Goal: Task Accomplishment & Management: Use online tool/utility

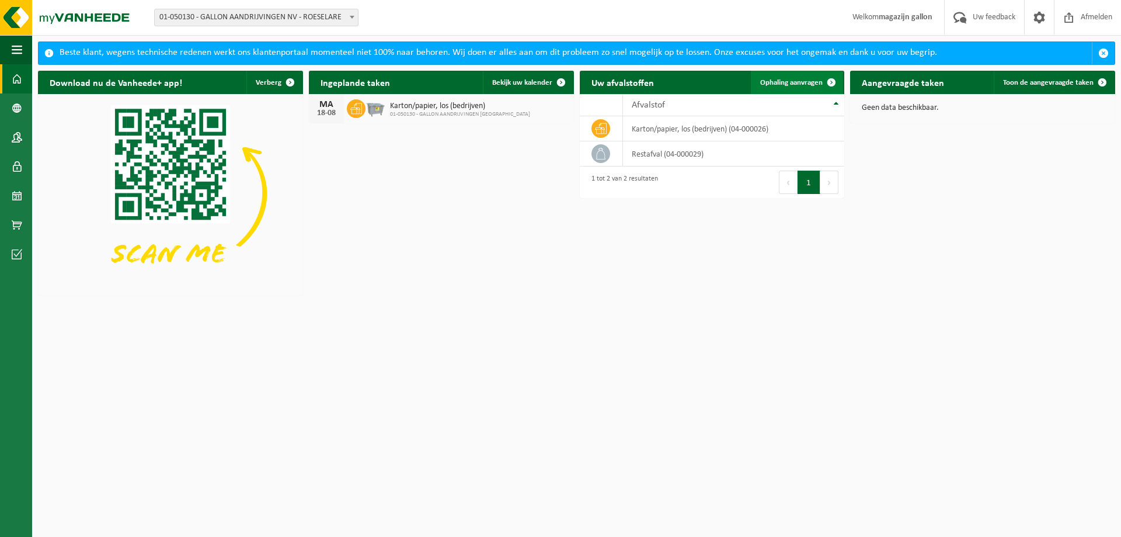
click at [802, 81] on span "Ophaling aanvragen" at bounding box center [791, 83] width 62 height 8
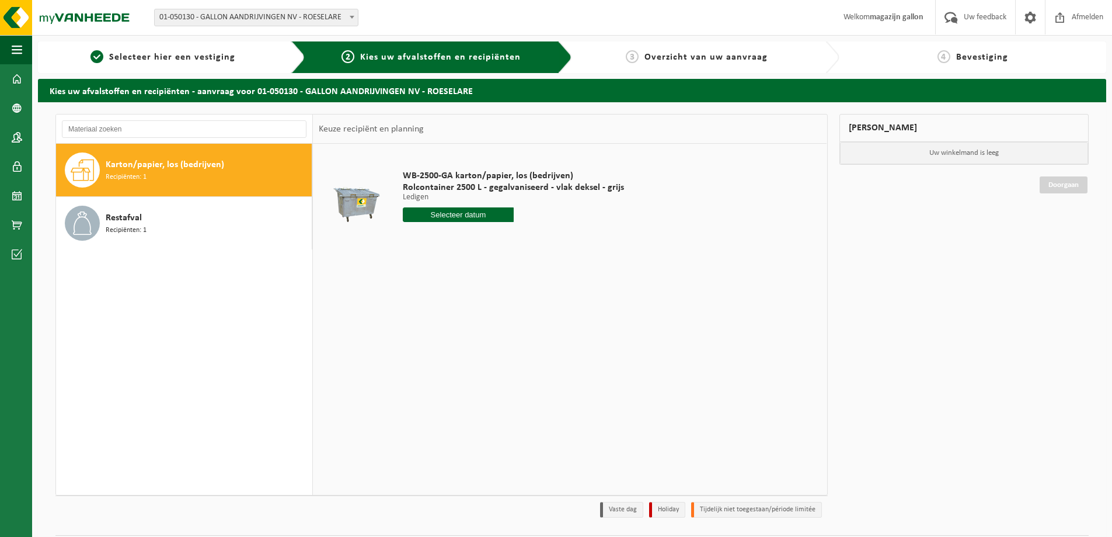
click at [163, 172] on div "Karton/papier, los (bedrijven) Recipiënten: 1" at bounding box center [207, 169] width 203 height 35
click at [451, 220] on input "text" at bounding box center [458, 214] width 111 height 15
click at [414, 357] on div "25" at bounding box center [413, 355] width 20 height 19
type input "Van [DATE]"
click at [414, 357] on div "25" at bounding box center [413, 355] width 20 height 19
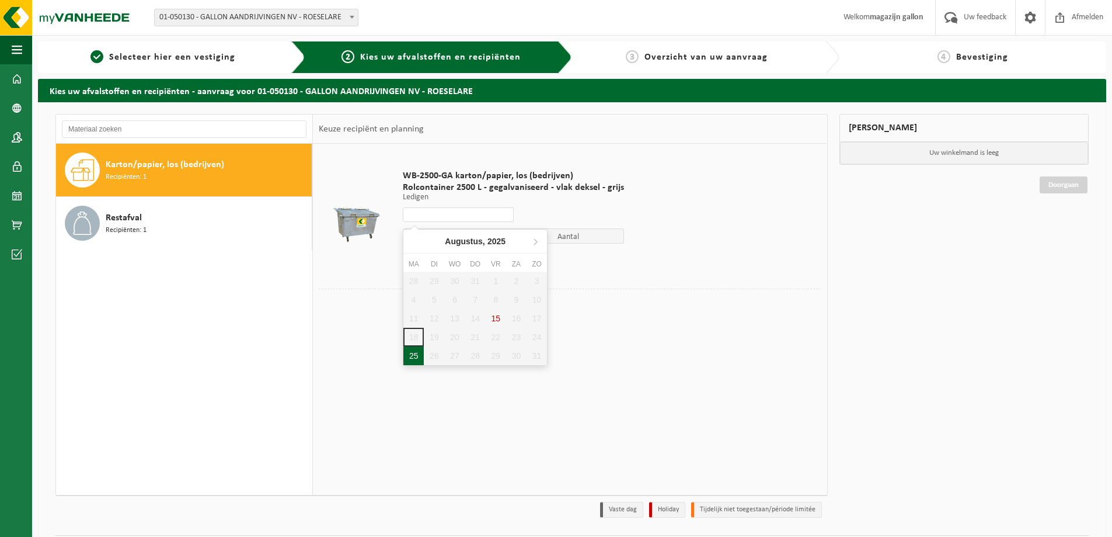
click at [411, 355] on div "25" at bounding box center [413, 355] width 20 height 19
type input "Van [DATE]"
click at [442, 257] on button "In winkelmand" at bounding box center [436, 258] width 64 height 19
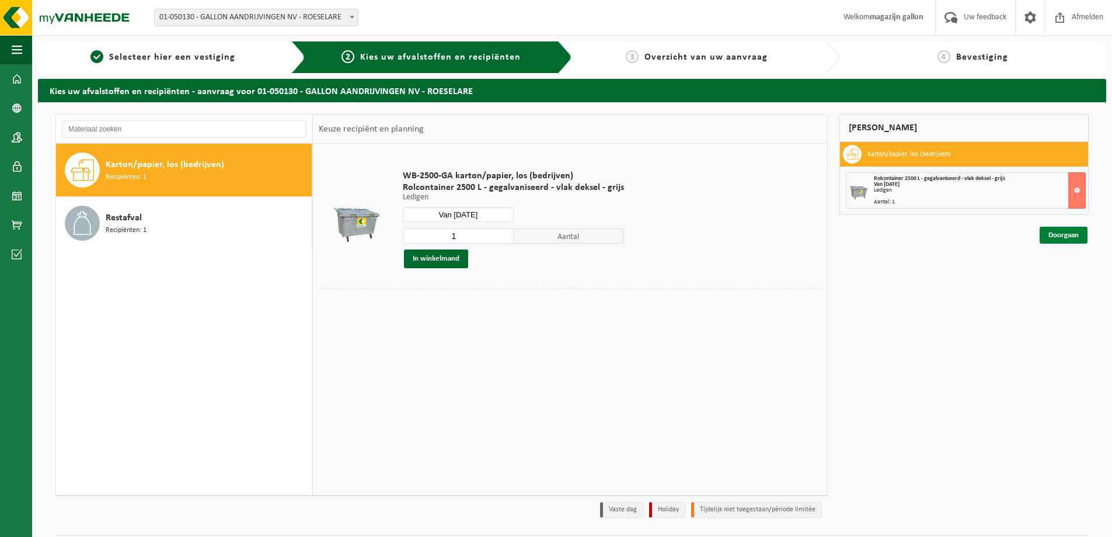
click at [1063, 235] on link "Doorgaan" at bounding box center [1064, 235] width 48 height 17
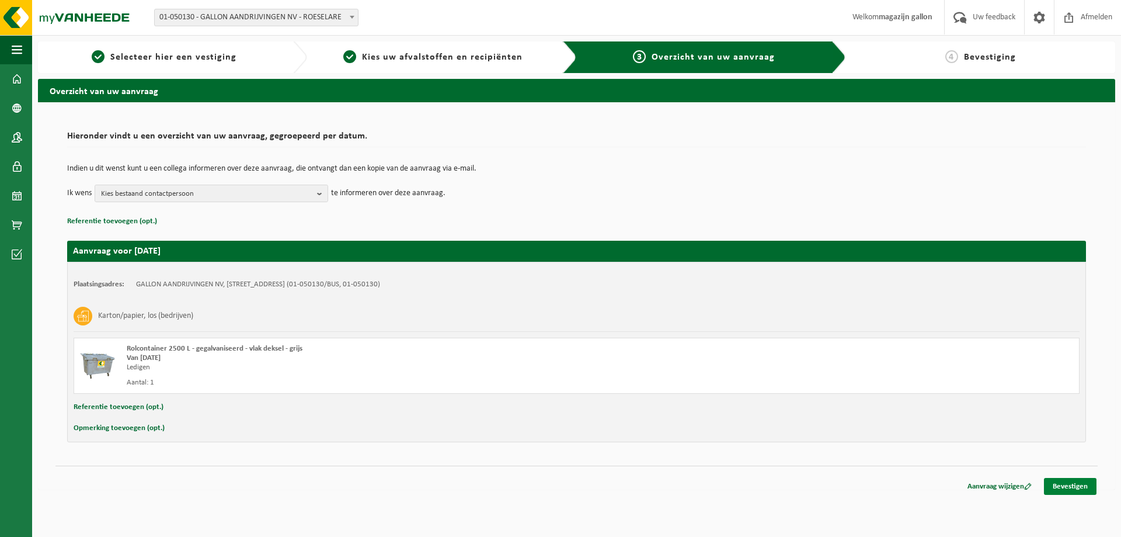
click at [1074, 485] on link "Bevestigen" at bounding box center [1070, 486] width 53 height 17
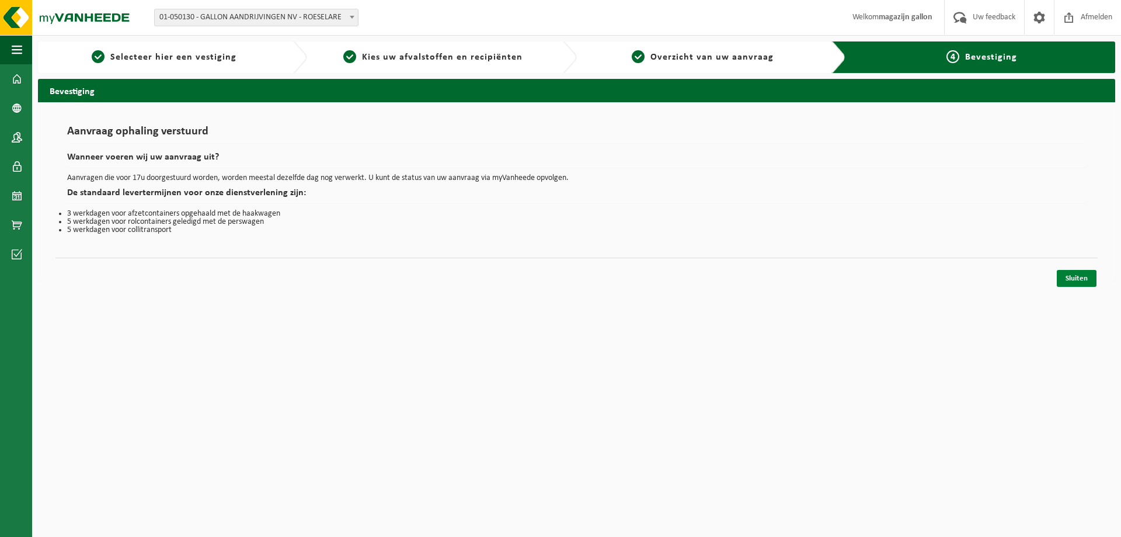
click at [1080, 274] on link "Sluiten" at bounding box center [1077, 278] width 40 height 17
